Goal: Transaction & Acquisition: Purchase product/service

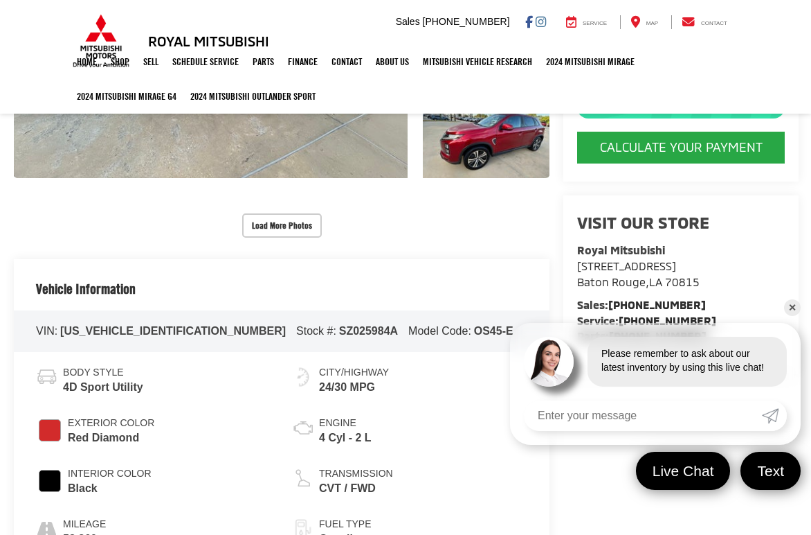
scroll to position [305, 0]
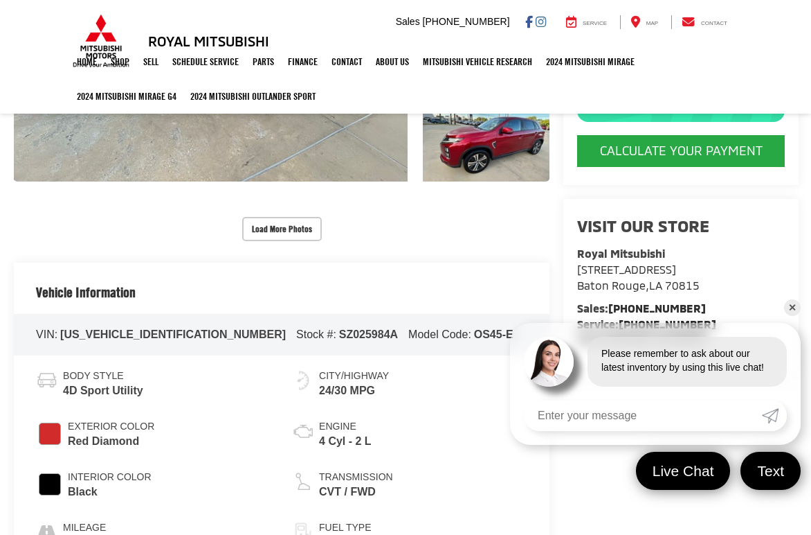
drag, startPoint x: 791, startPoint y: 149, endPoint x: 808, endPoint y: 116, distance: 36.9
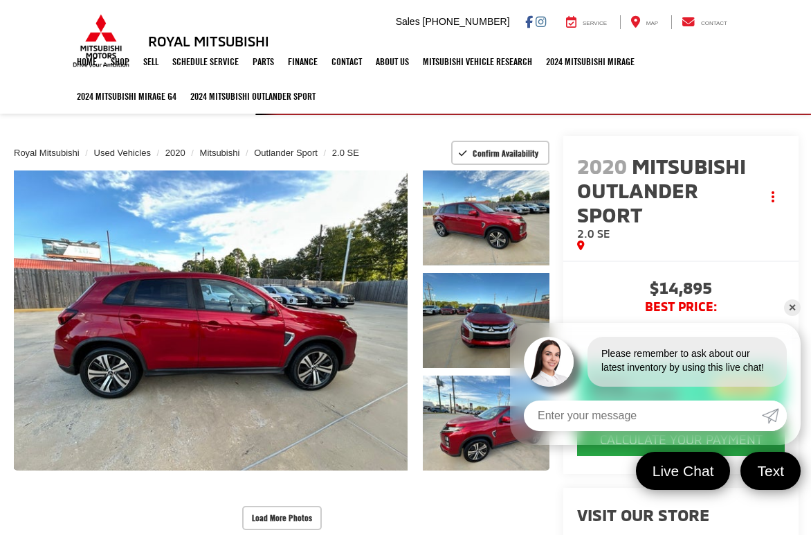
scroll to position [7, 0]
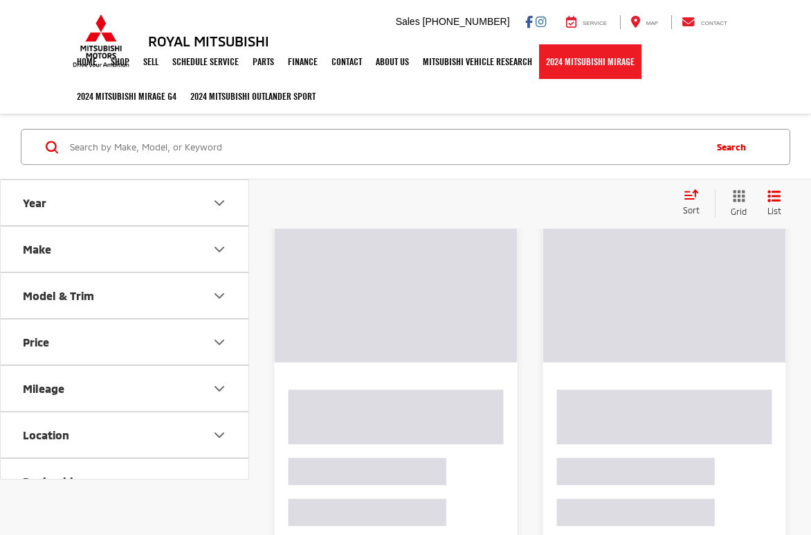
click at [579, 64] on link "2024 Mitsubishi Mirage" at bounding box center [590, 61] width 102 height 35
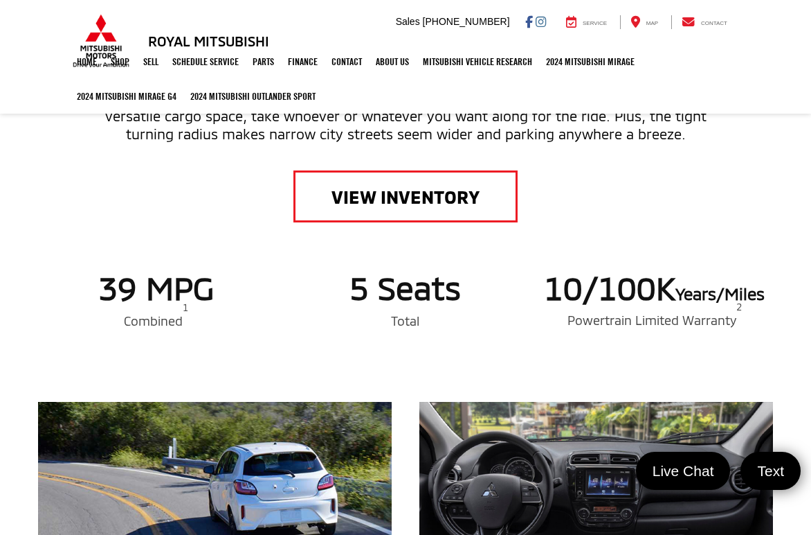
scroll to position [611, 0]
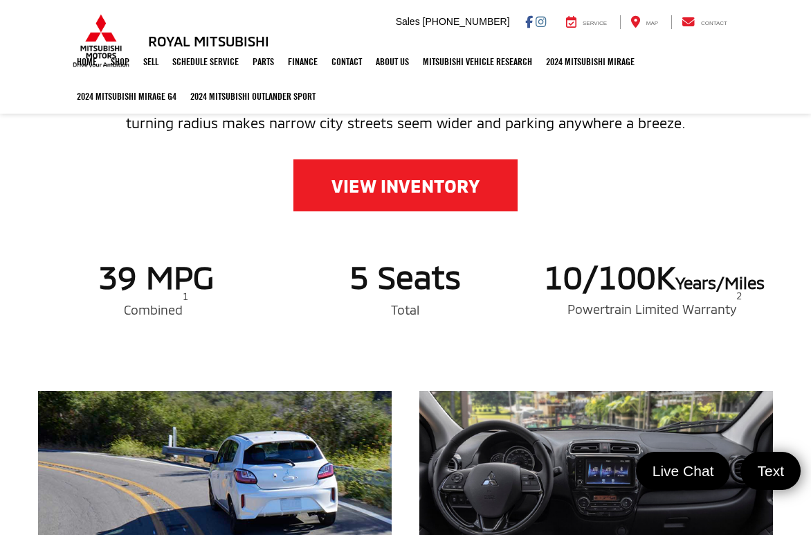
click at [402, 188] on link "VIEW INVENTORY" at bounding box center [406, 185] width 224 height 52
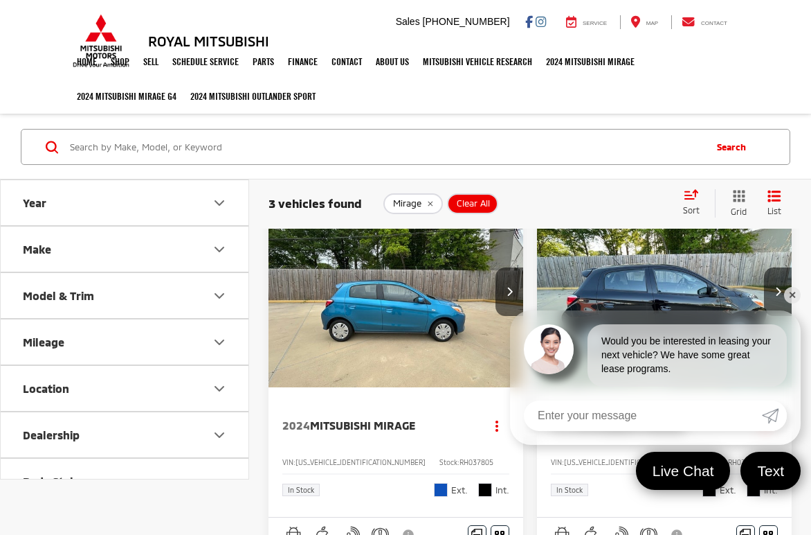
click at [794, 294] on link "✕" at bounding box center [792, 295] width 17 height 17
